Goal: Task Accomplishment & Management: Manage account settings

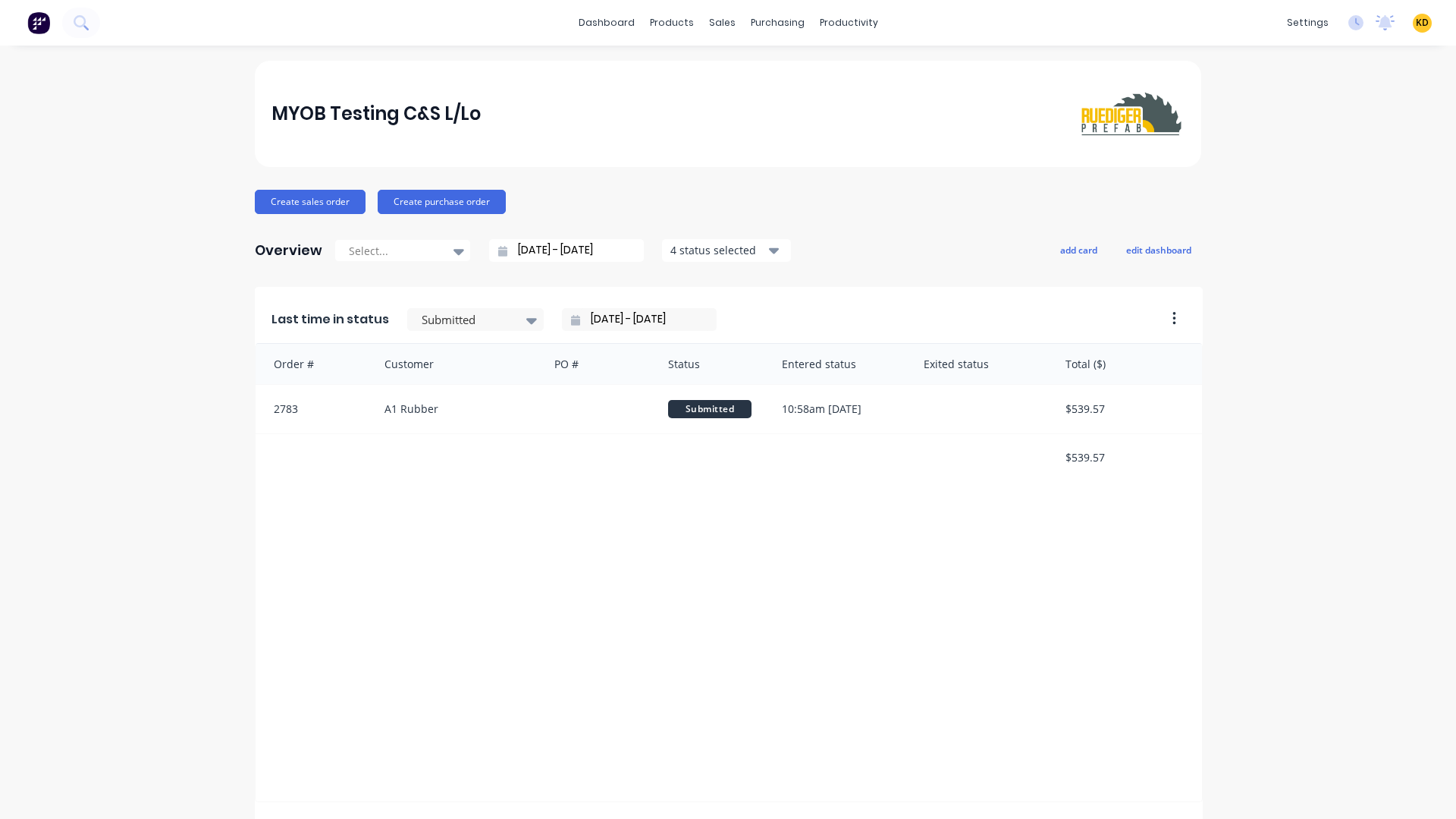
click at [1416, 23] on span "KD" at bounding box center [1422, 23] width 13 height 14
click at [1341, 197] on button "Sign out" at bounding box center [1328, 190] width 201 height 31
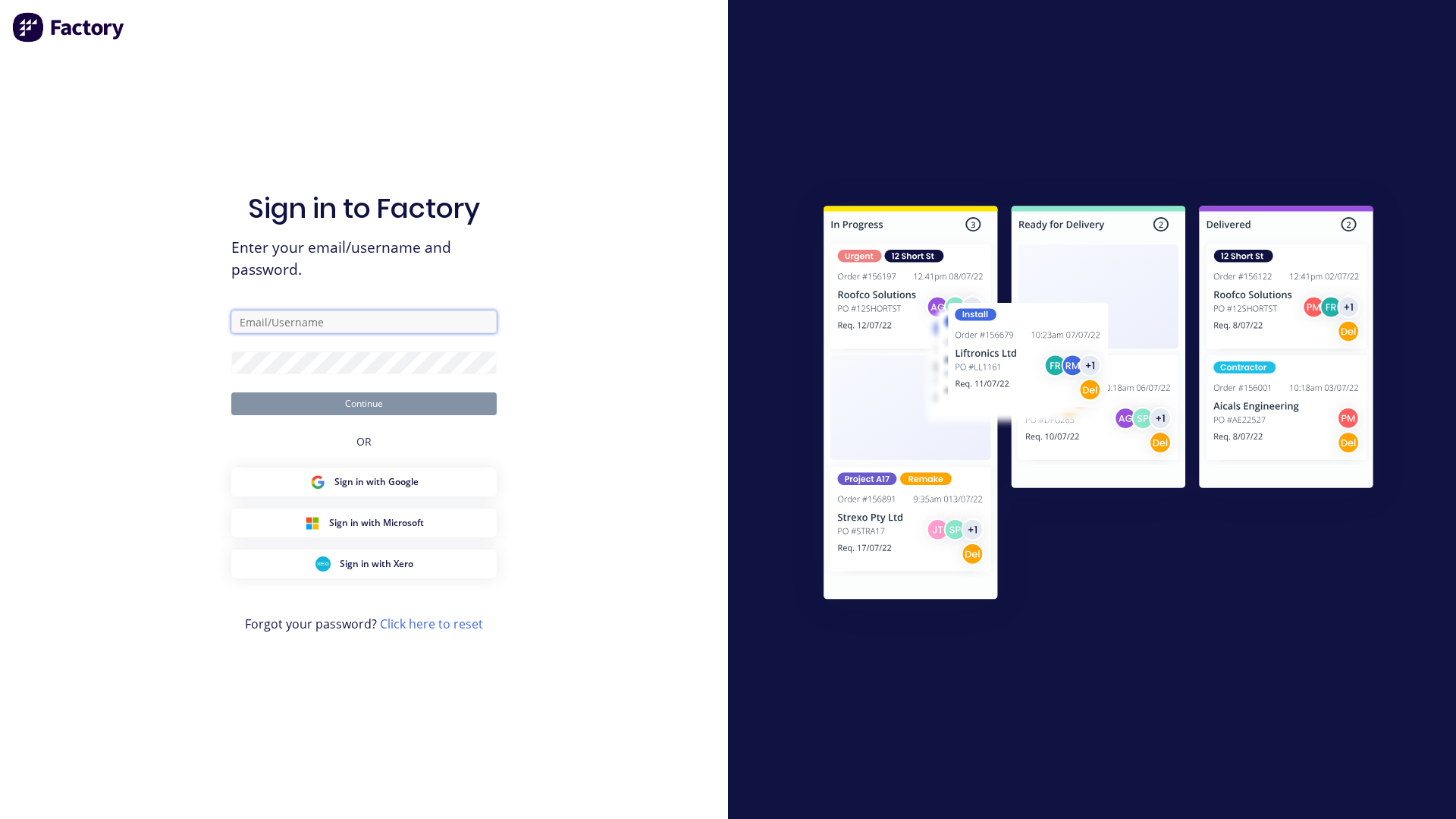
click at [425, 313] on input "text" at bounding box center [363, 322] width 265 height 23
paste input "[EMAIL_ADDRESS][DOMAIN_NAME]"
type input "[EMAIL_ADDRESS][DOMAIN_NAME]"
click at [585, 216] on div "Sign in to Factory Enter your email/username and password. [EMAIL_ADDRESS][DOMA…" at bounding box center [364, 410] width 728 height 819
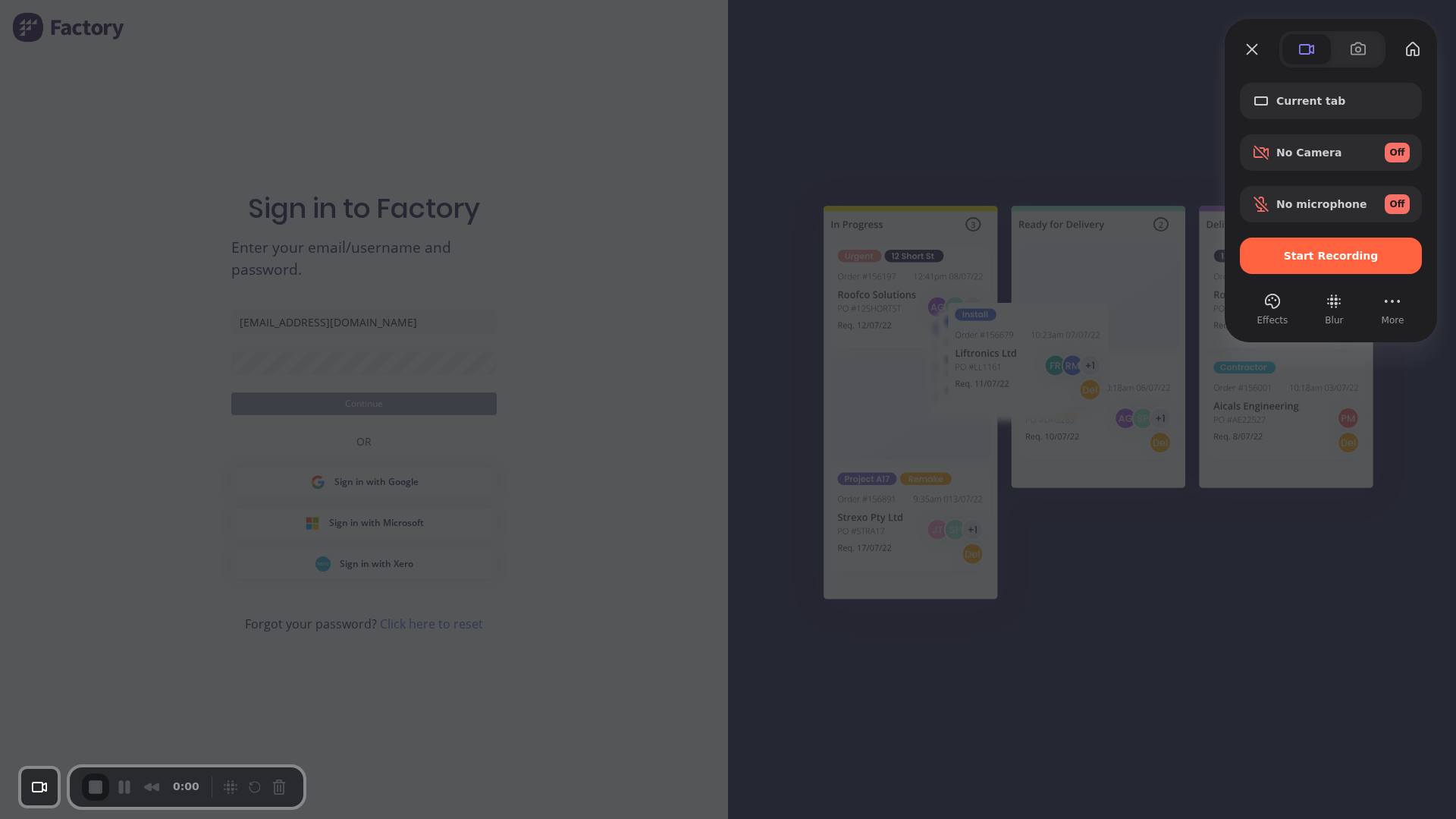
click at [618, 234] on div at bounding box center [728, 410] width 1456 height 819
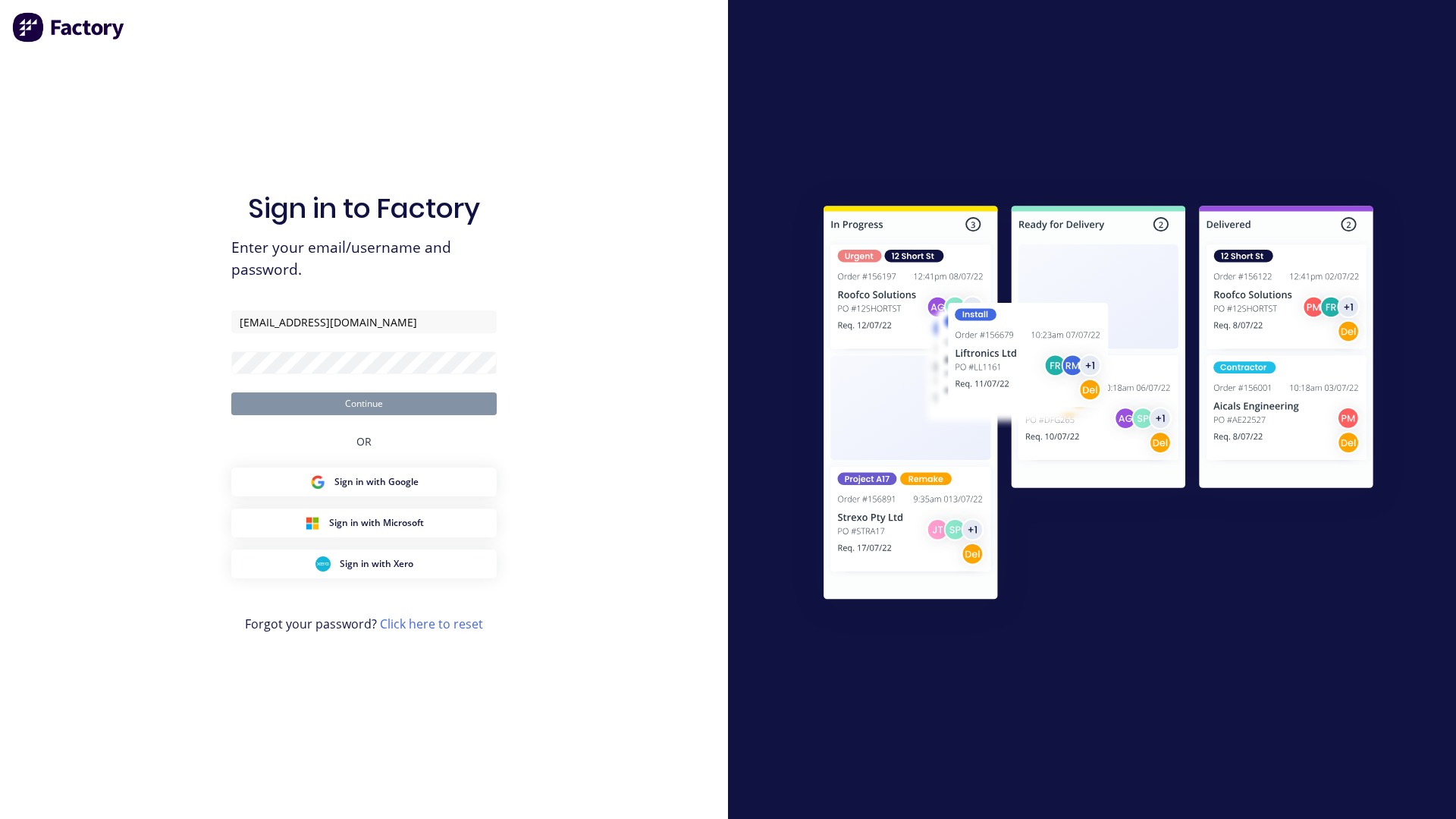
click at [665, 287] on div "Sign in to Factory Enter your email/username and password. [EMAIL_ADDRESS][DOMA…" at bounding box center [364, 410] width 728 height 819
click at [619, 218] on div "Sign in to Factory Enter your email/username and password. [EMAIL_ADDRESS][DOMA…" at bounding box center [364, 410] width 728 height 819
click at [463, 400] on button "Continue" at bounding box center [363, 403] width 265 height 23
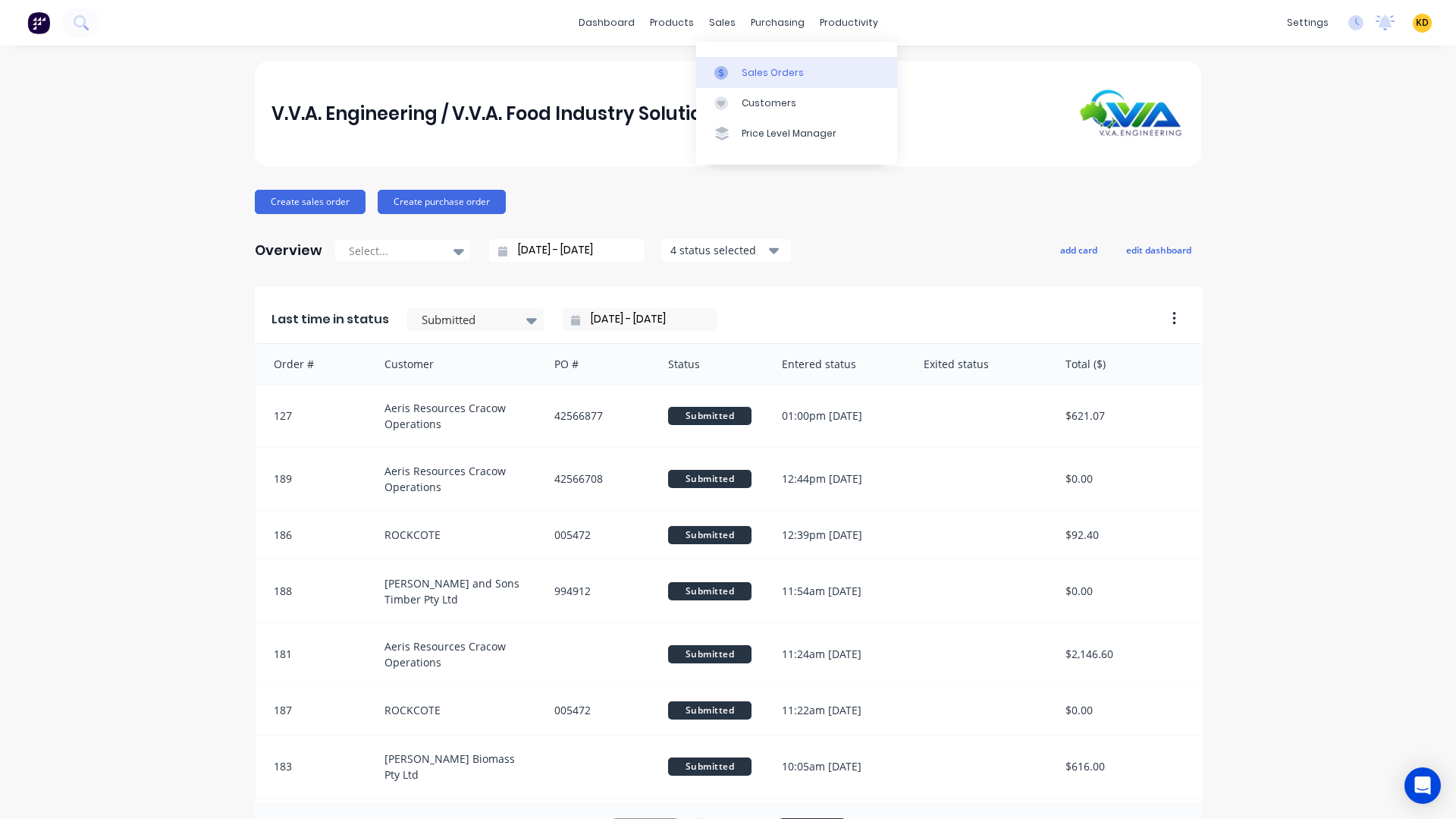
click at [744, 66] on div "Sales Orders" at bounding box center [772, 73] width 62 height 14
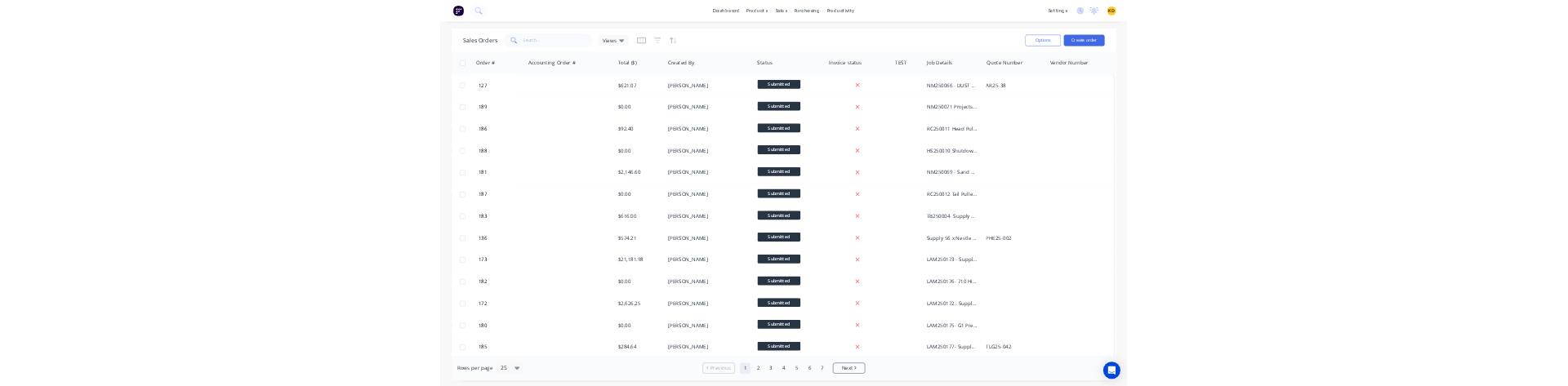
scroll to position [0, 529]
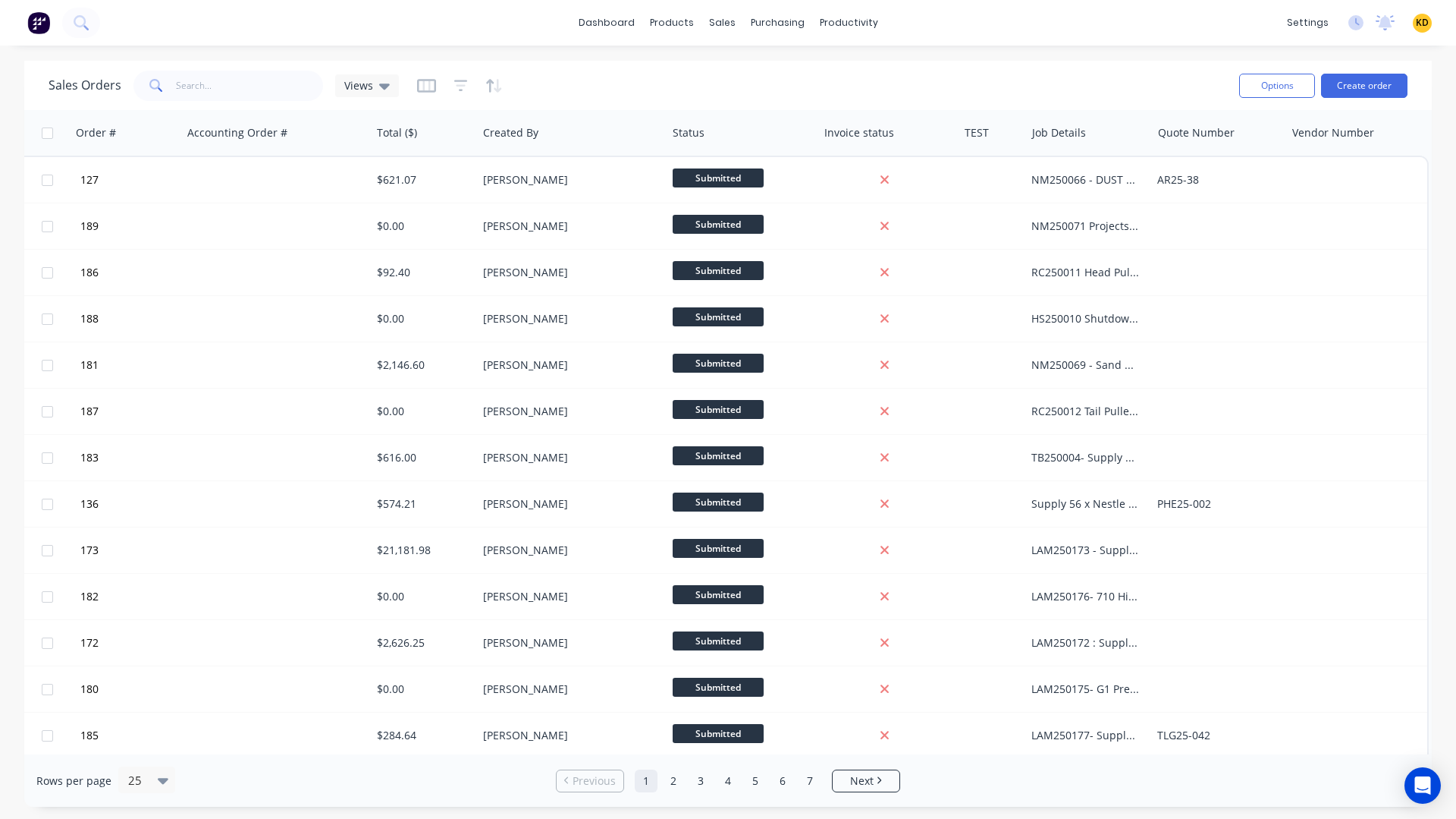
click at [1423, 21] on span "KD" at bounding box center [1422, 23] width 13 height 14
click at [1009, 39] on div "dashboard products sales purchasing productivity dashboard products Product Cat…" at bounding box center [728, 23] width 1456 height 46
click at [1430, 23] on div "settings No new notifications [PERSON_NAME] all as read [PERSON_NAME] mentioned…" at bounding box center [1368, 23] width 177 height 23
click at [1429, 23] on div "KD V.V.A. Engineering / V.V.A. Fo... Karmela (Factory) Deogracias Administrator…" at bounding box center [1422, 24] width 19 height 19
click at [1423, 23] on span "KD" at bounding box center [1422, 23] width 13 height 14
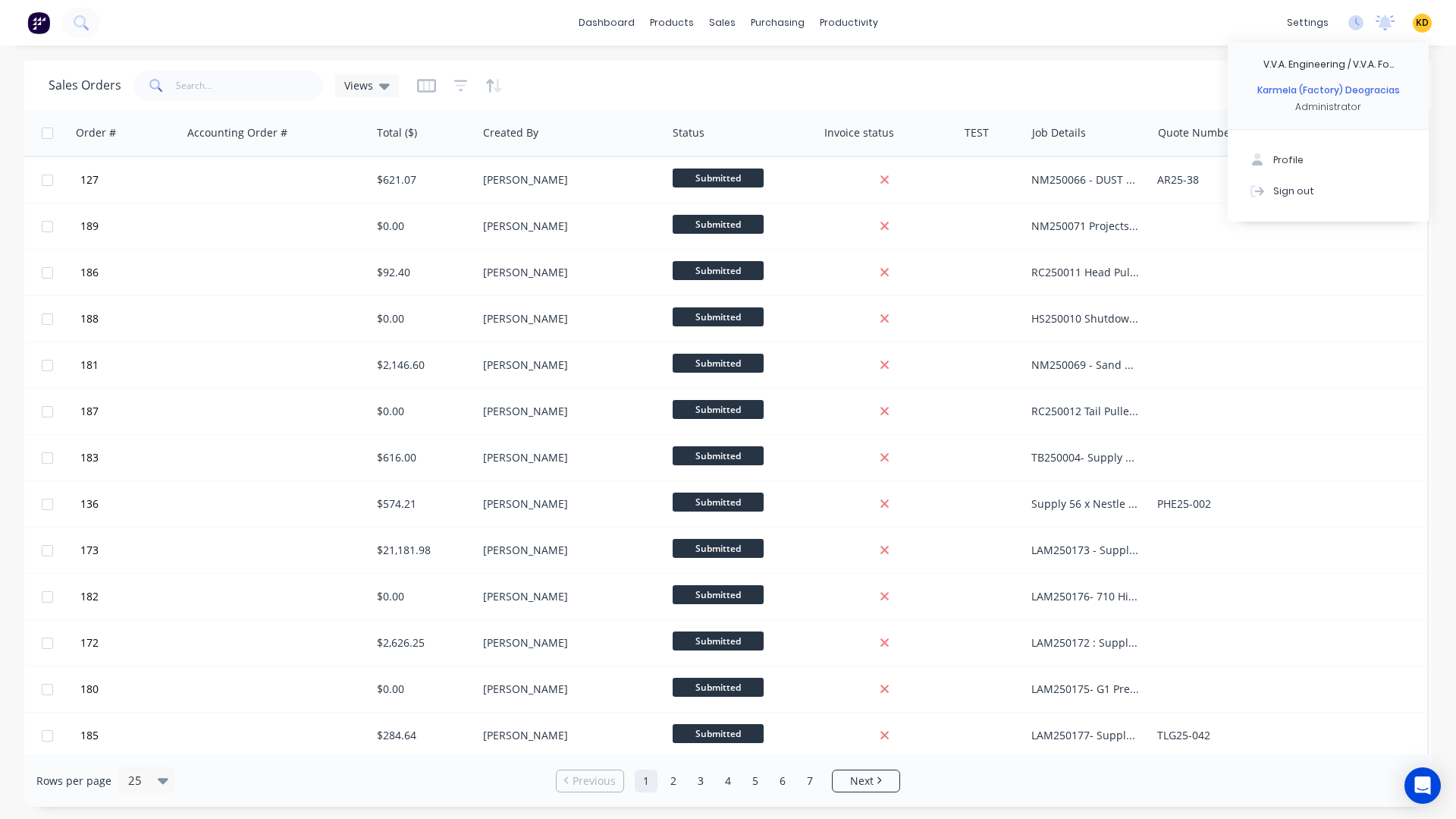
click at [1018, 49] on div "dashboard products sales purchasing productivity dashboard products Product Cat…" at bounding box center [728, 410] width 1456 height 819
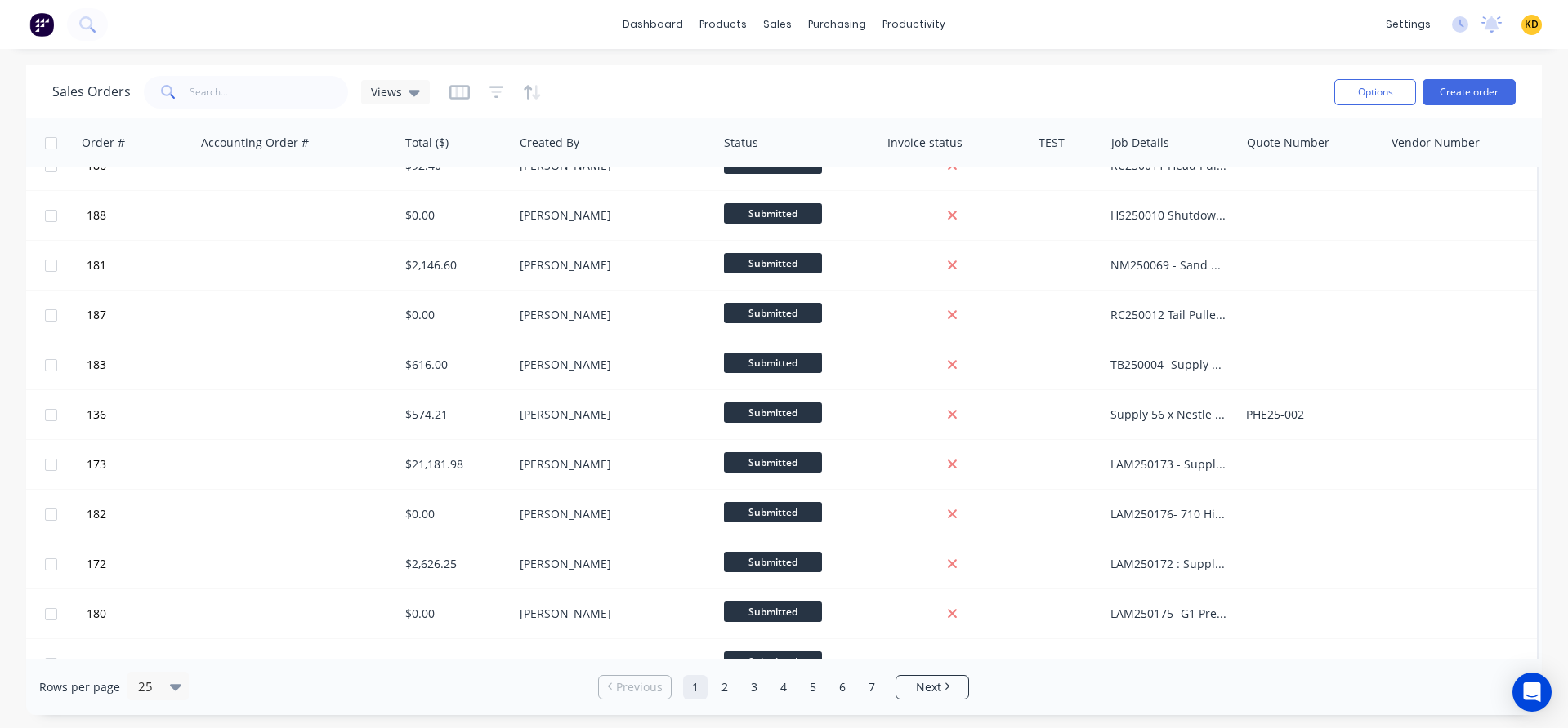
scroll to position [0, 530]
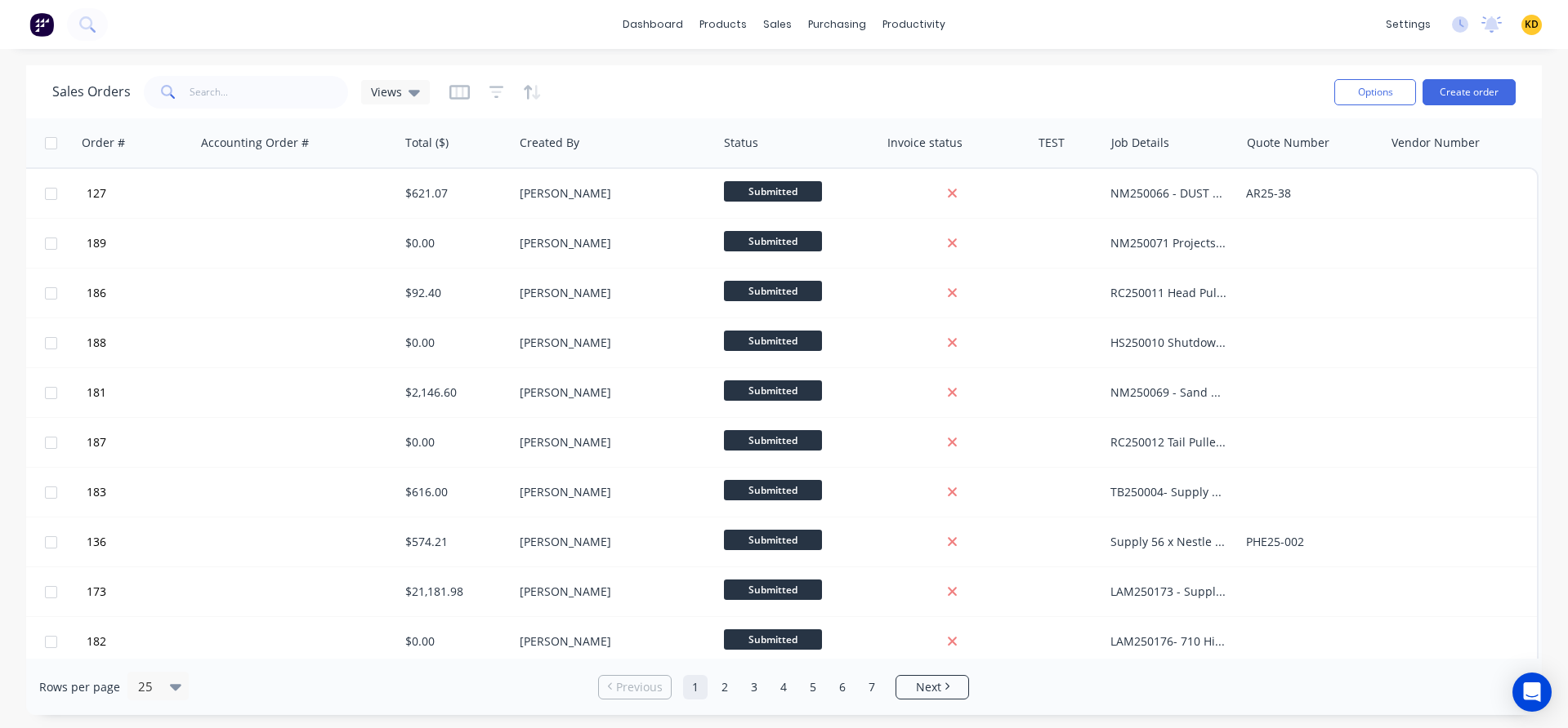
click at [1177, 74] on div "Sales Orders Views" at bounding box center [686, 91] width 1268 height 40
click at [1527, 23] on span "KD" at bounding box center [1531, 24] width 14 height 15
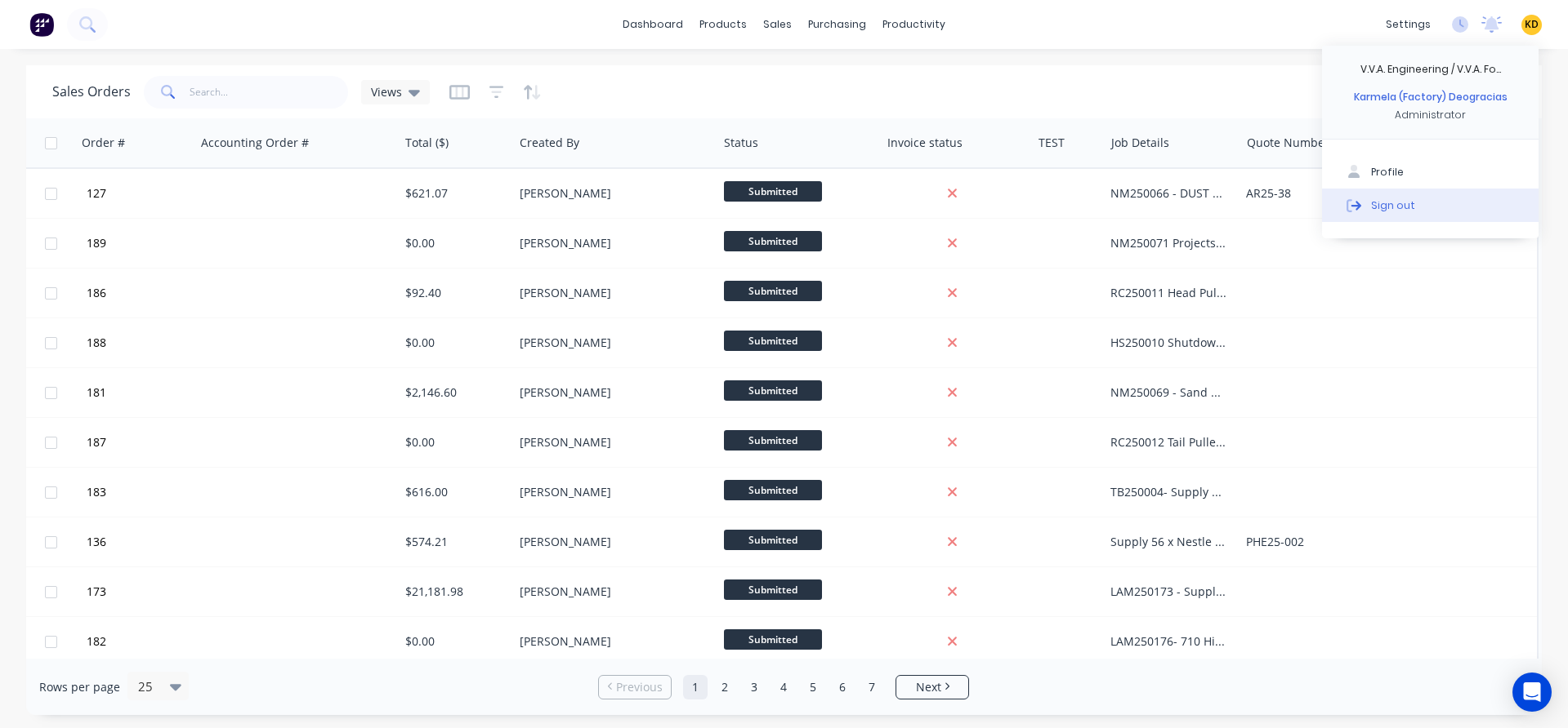
click at [1413, 206] on button "Sign out" at bounding box center [1430, 204] width 217 height 33
